Goal: Find specific page/section: Find specific page/section

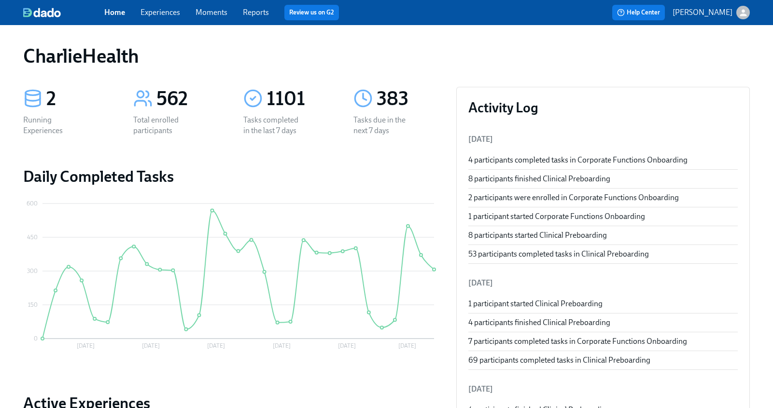
click at [158, 9] on link "Experiences" at bounding box center [161, 12] width 40 height 9
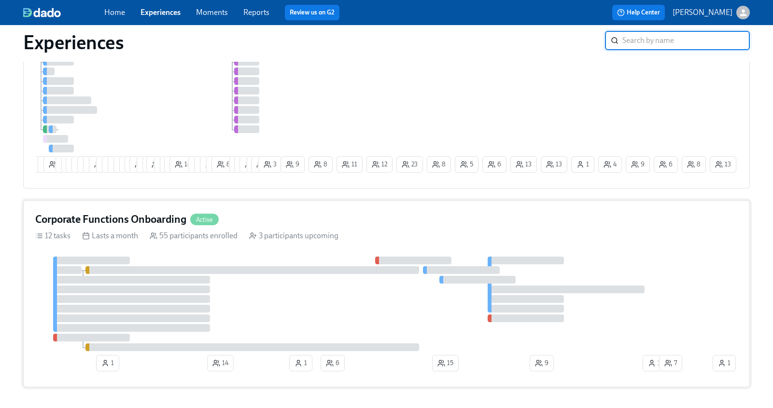
scroll to position [161, 0]
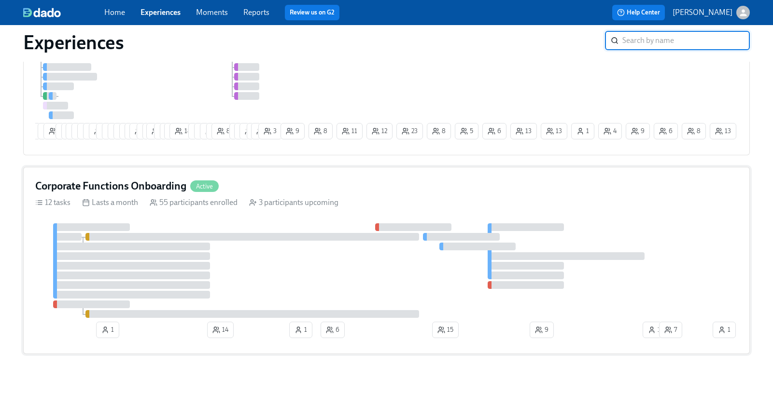
click at [168, 191] on h4 "Corporate Functions Onboarding" at bounding box center [110, 186] width 151 height 14
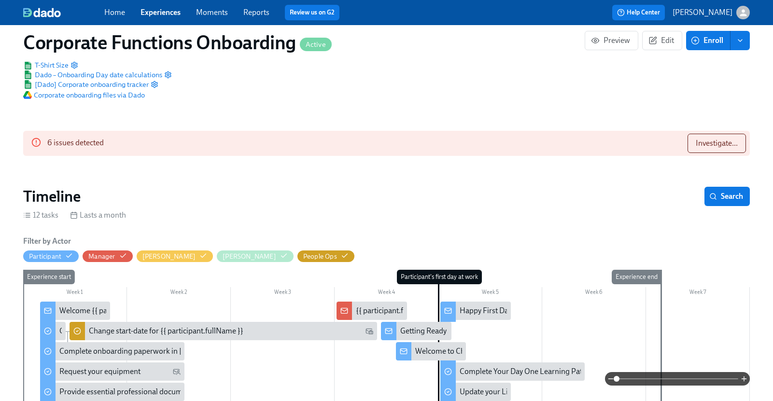
scroll to position [170, 0]
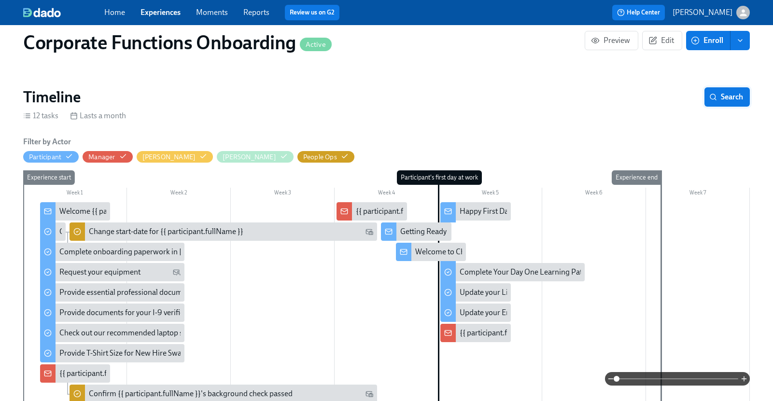
click at [724, 101] on span "Search" at bounding box center [727, 97] width 32 height 10
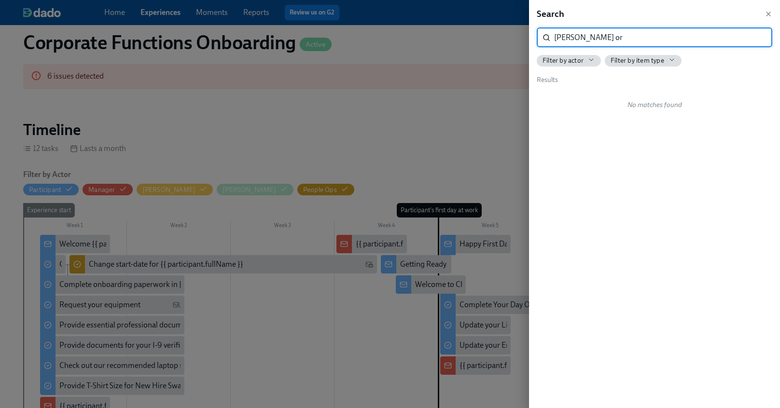
type input "[PERSON_NAME] or"
click at [769, 12] on icon "button" at bounding box center [769, 14] width 8 height 8
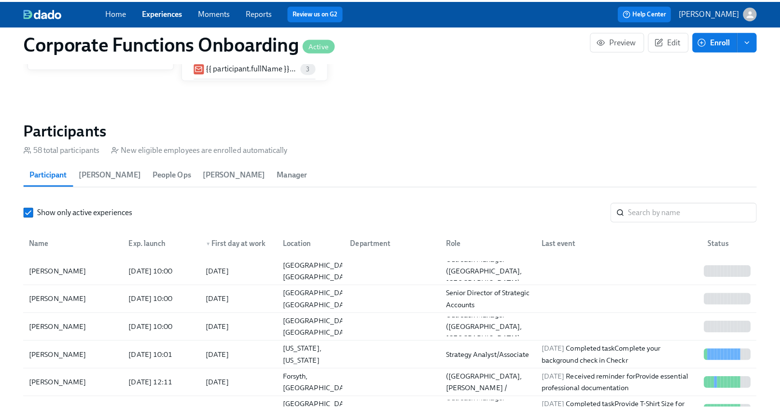
scroll to position [913, 0]
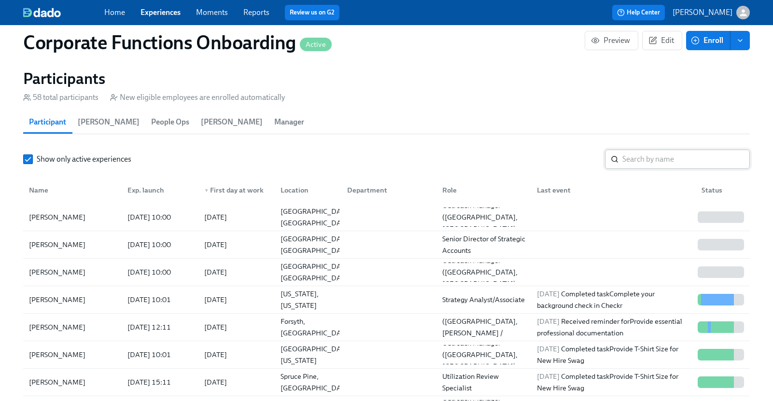
click at [658, 160] on input "search" at bounding box center [685, 159] width 127 height 19
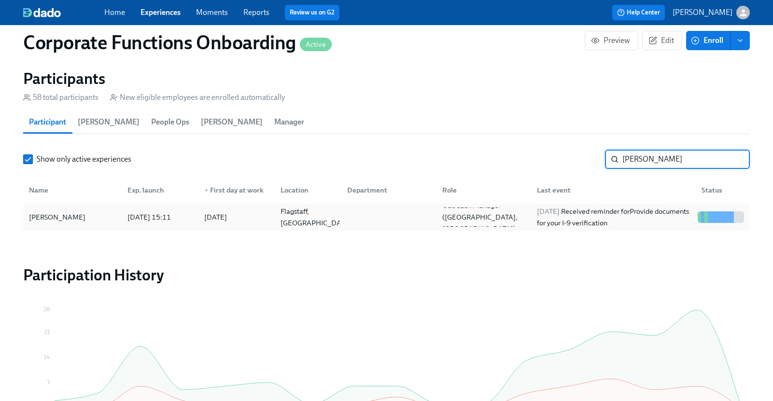
type input "[PERSON_NAME]"
click at [723, 210] on div at bounding box center [721, 217] width 54 height 19
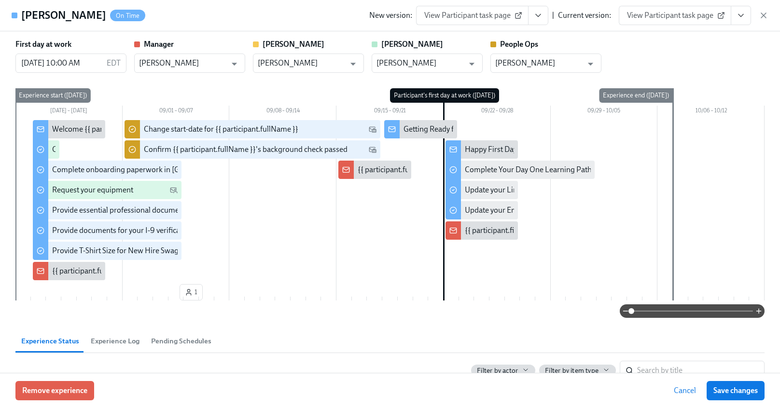
click at [738, 14] on icon "View task page" at bounding box center [741, 16] width 10 height 10
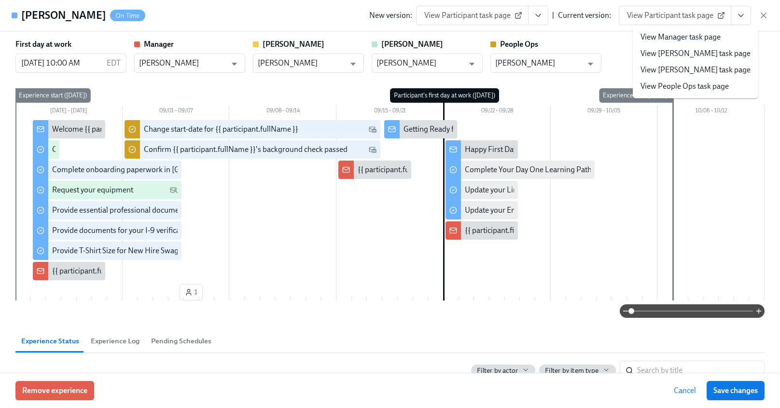
click at [705, 86] on link "View People Ops task page" at bounding box center [685, 86] width 88 height 11
